Goal: Check status: Check status

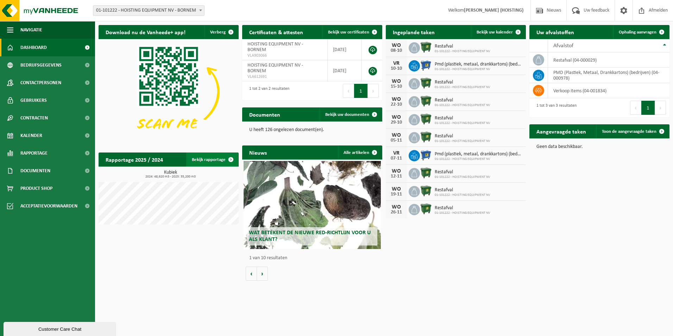
click at [217, 159] on link "Bekijk rapportage" at bounding box center [212, 159] width 52 height 14
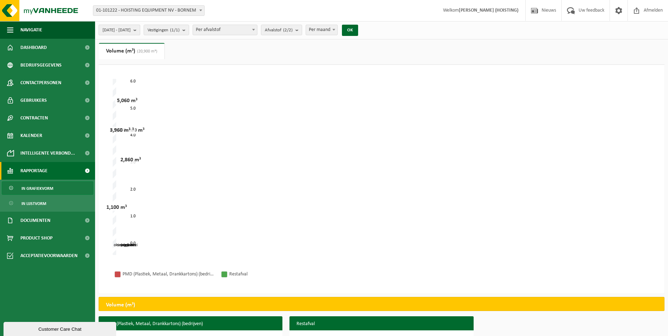
click at [131, 30] on span "[DATE] - [DATE]" at bounding box center [116, 30] width 28 height 11
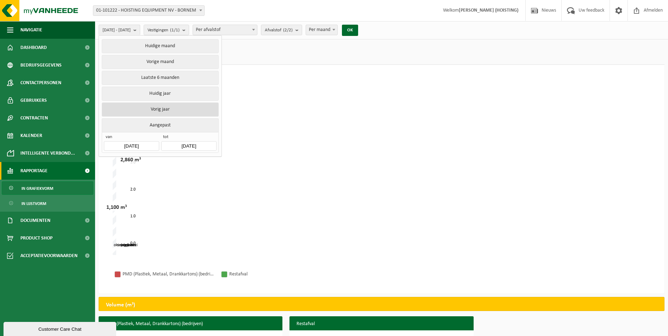
click at [157, 105] on button "Vorig jaar" at bounding box center [160, 109] width 116 height 14
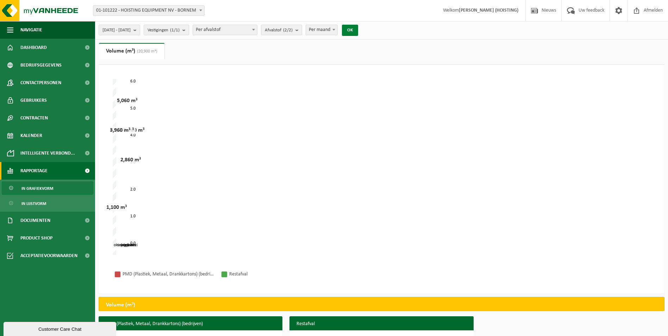
click at [358, 25] on button "OK" at bounding box center [350, 30] width 16 height 11
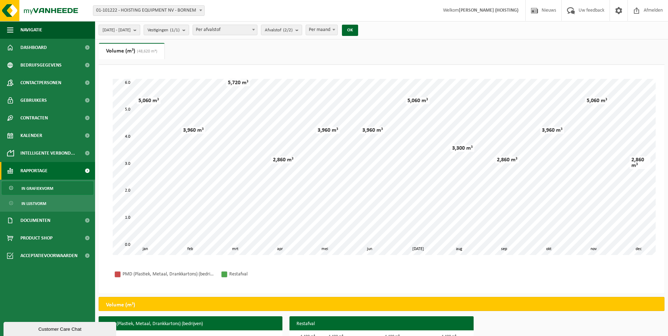
click at [140, 30] on b "submit" at bounding box center [136, 30] width 6 height 10
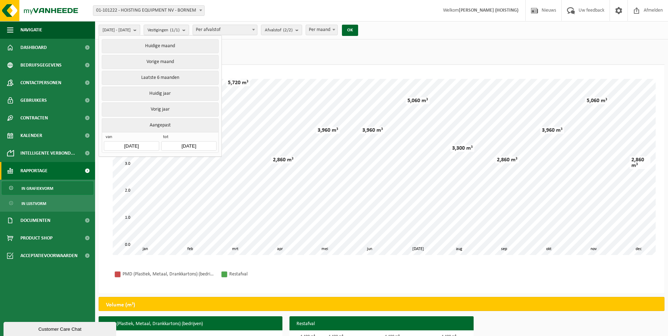
click at [129, 144] on input "[DATE]" at bounding box center [131, 146] width 55 height 10
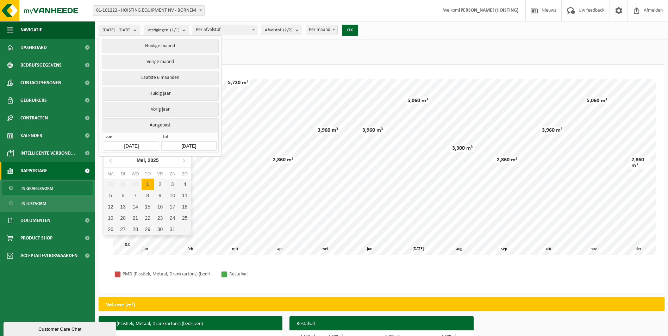
click at [129, 143] on input "[DATE]" at bounding box center [131, 146] width 55 height 10
